Goal: Information Seeking & Learning: Learn about a topic

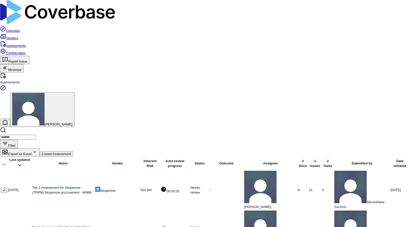
click at [14, 44] on link "Assessments" at bounding box center [13, 46] width 26 height 4
click at [32, 186] on link at bounding box center [32, 188] width 0 height 4
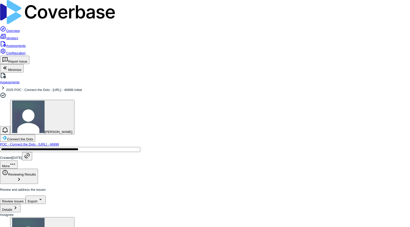
scroll to position [130, 0]
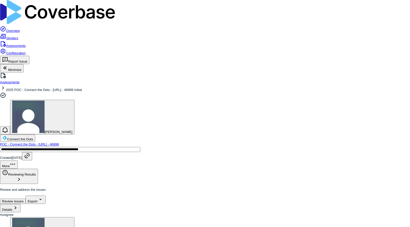
scroll to position [302, 0]
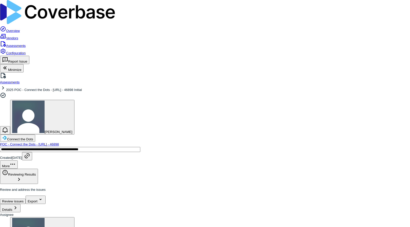
scroll to position [881, 0]
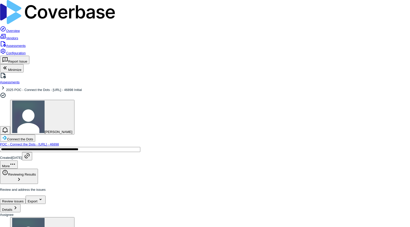
type textarea "*"
